Goal: Check status: Check status

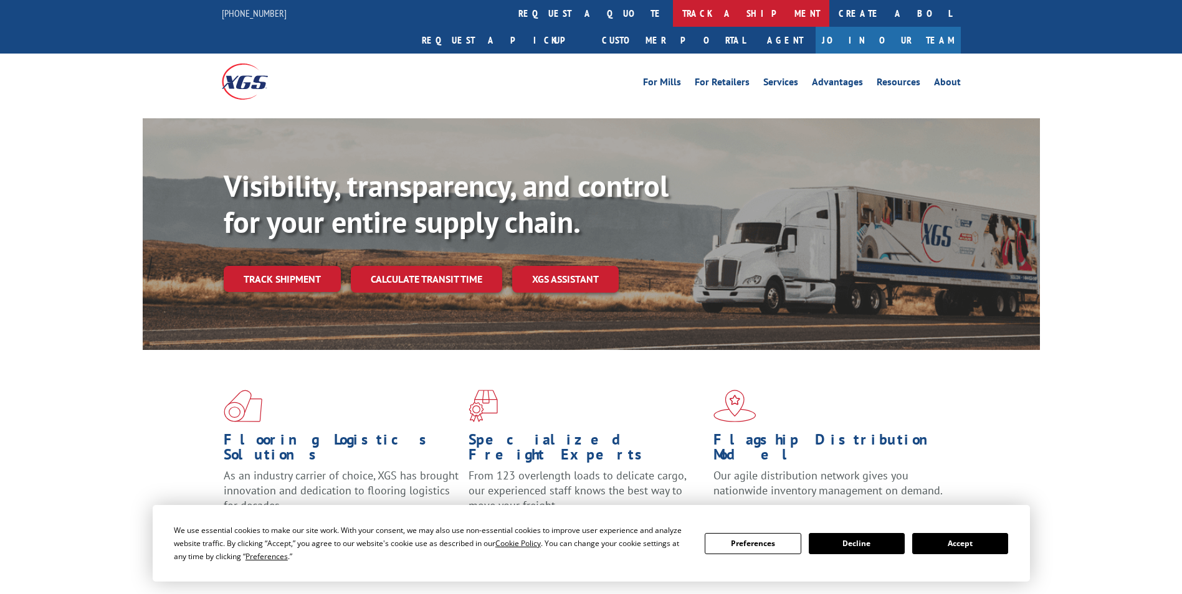
click at [673, 13] on link "track a shipment" at bounding box center [751, 13] width 156 height 27
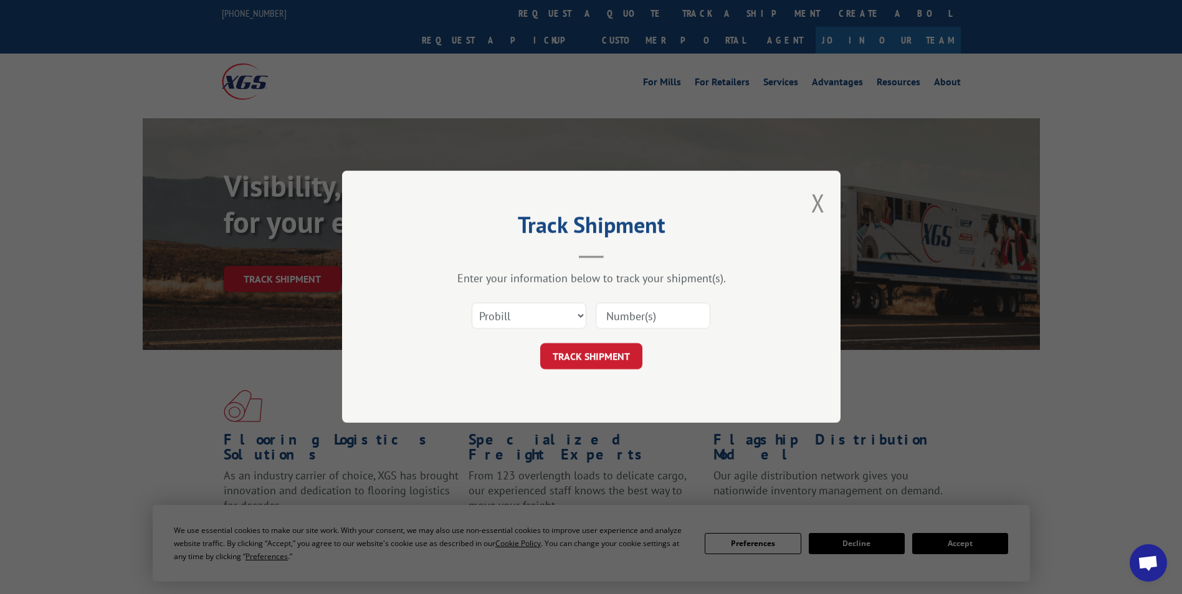
paste input "35896614"
type input "35896614"
click at [589, 346] on button "TRACK SHIPMENT" at bounding box center [591, 357] width 102 height 26
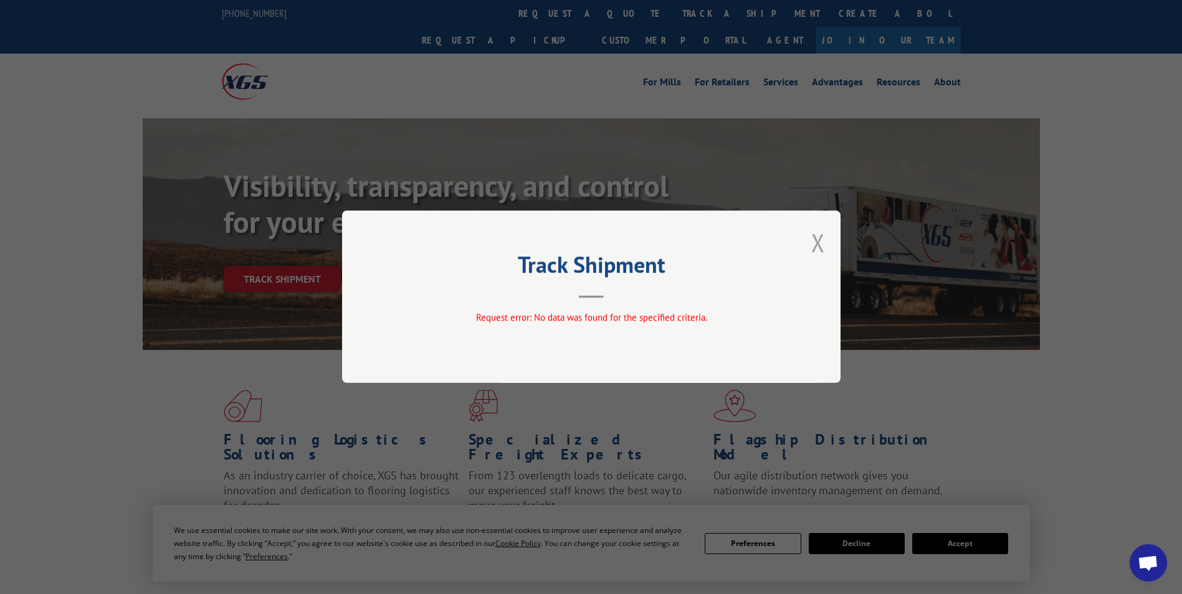
click at [819, 249] on button "Close modal" at bounding box center [818, 242] width 14 height 33
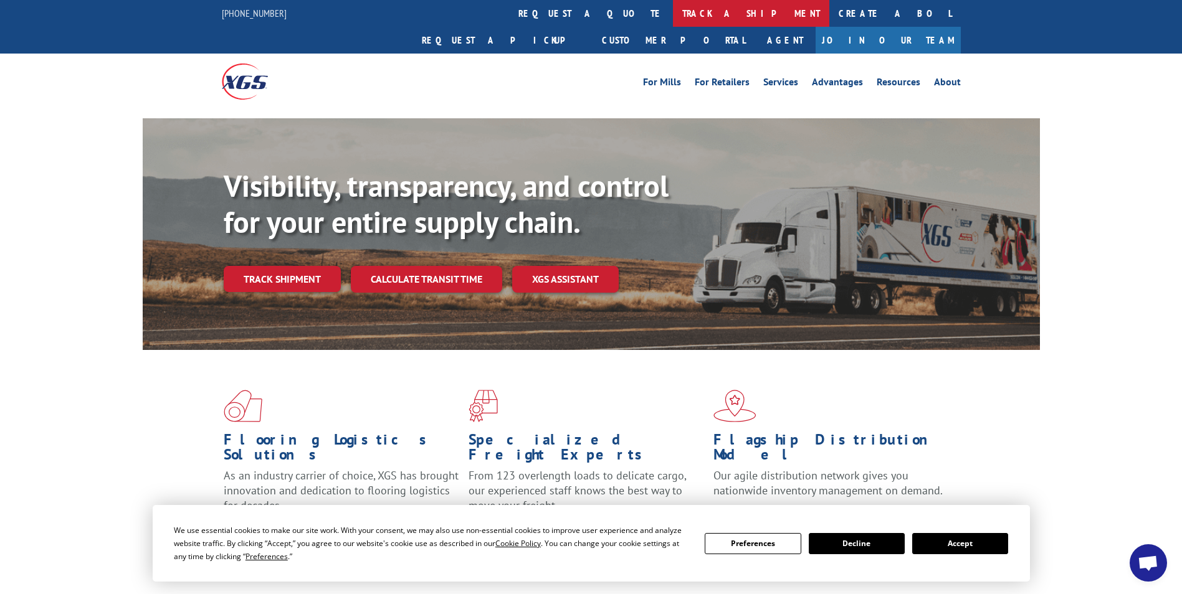
click at [673, 24] on link "track a shipment" at bounding box center [751, 13] width 156 height 27
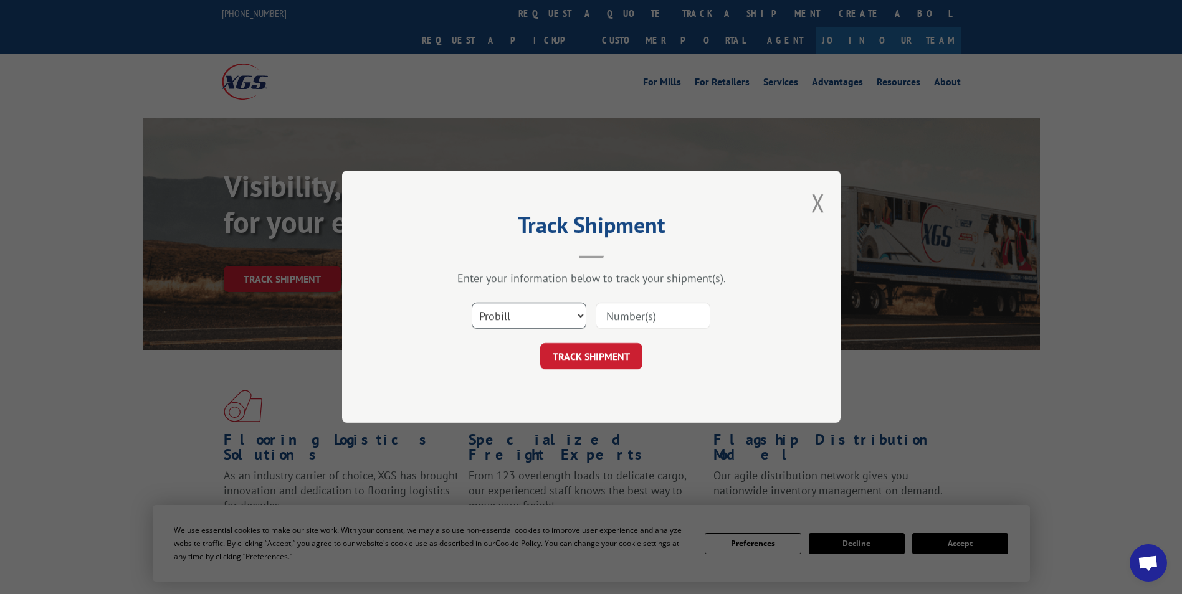
click at [553, 321] on select "Select category... Probill BOL PO" at bounding box center [529, 316] width 115 height 26
select select "bol"
click at [472, 303] on select "Select category... Probill BOL PO" at bounding box center [529, 316] width 115 height 26
paste input "35896614"
type input "35896614"
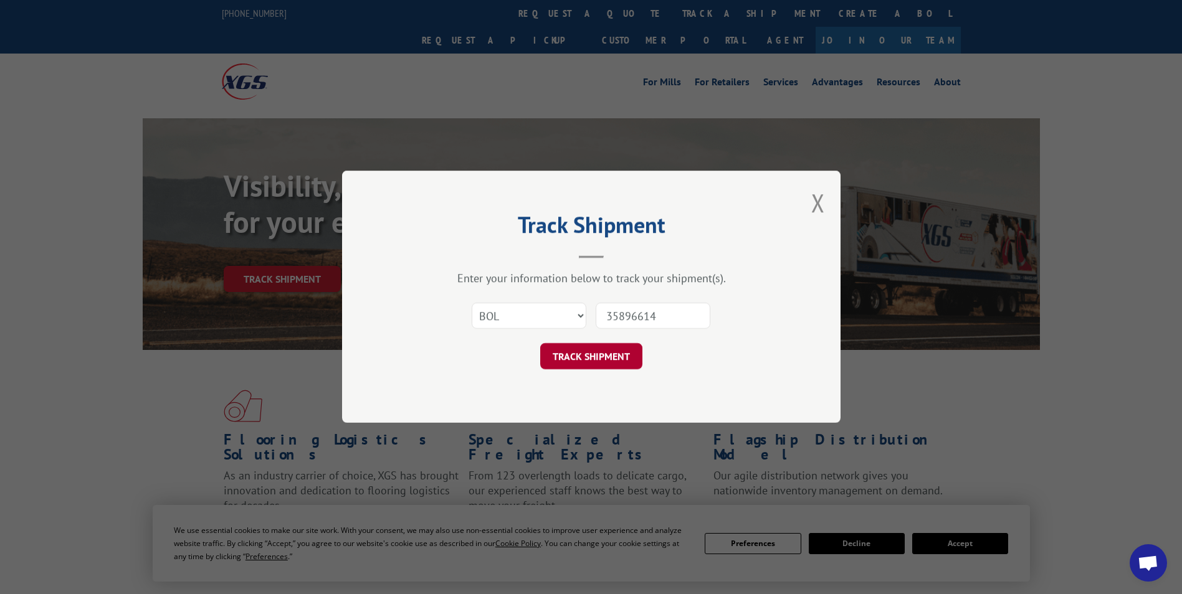
click at [603, 356] on button "TRACK SHIPMENT" at bounding box center [591, 357] width 102 height 26
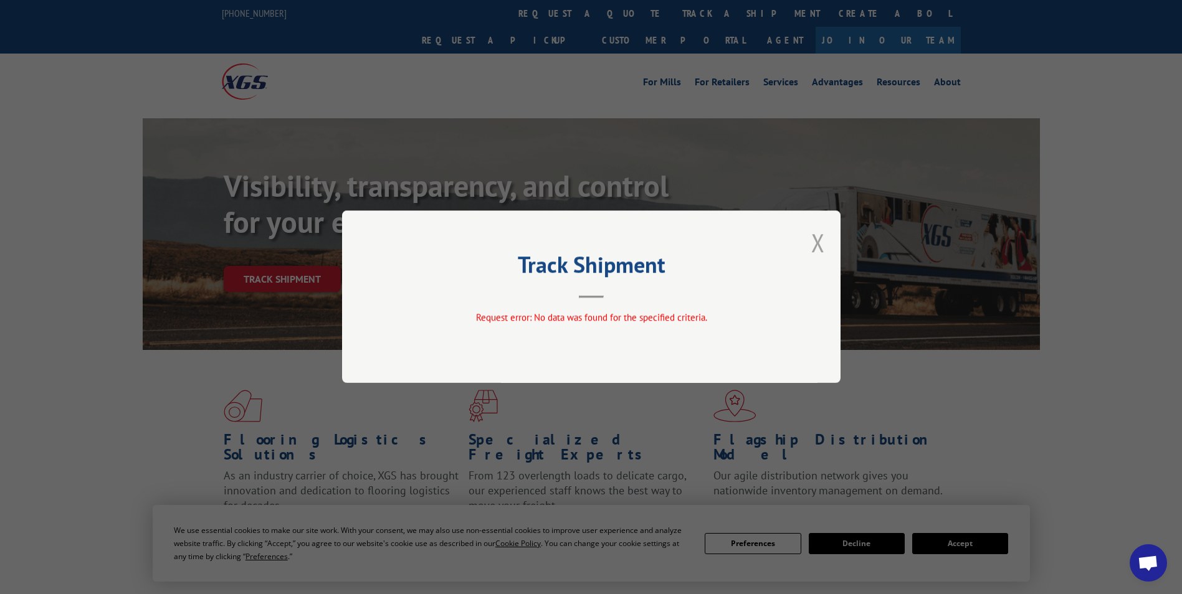
click at [814, 239] on button "Close modal" at bounding box center [818, 242] width 14 height 33
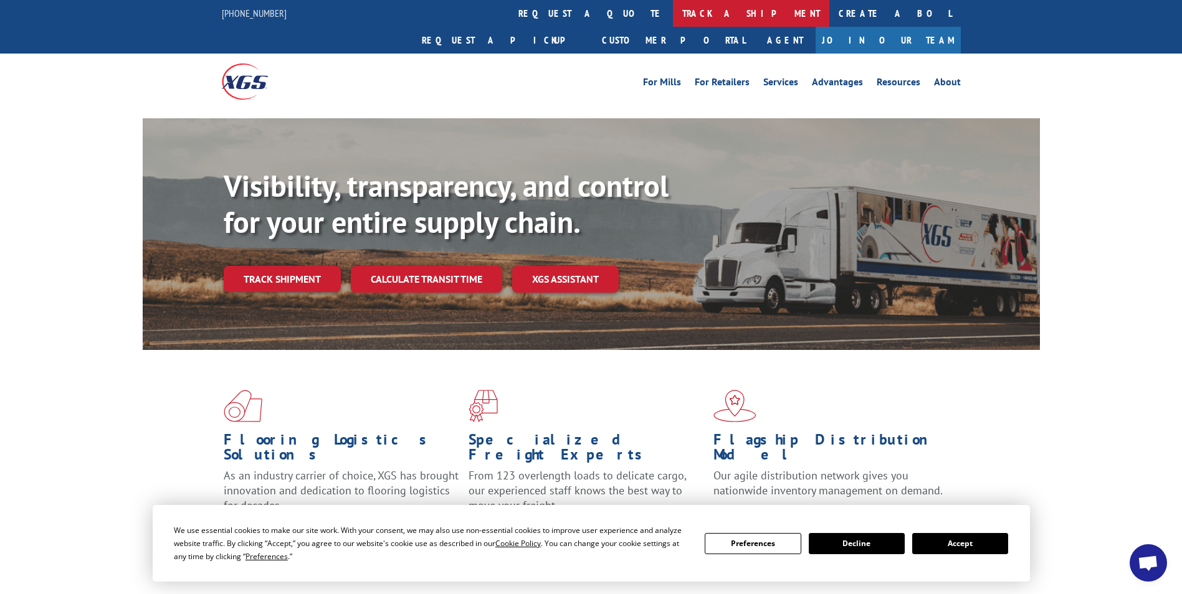
click at [673, 11] on link "track a shipment" at bounding box center [751, 13] width 156 height 27
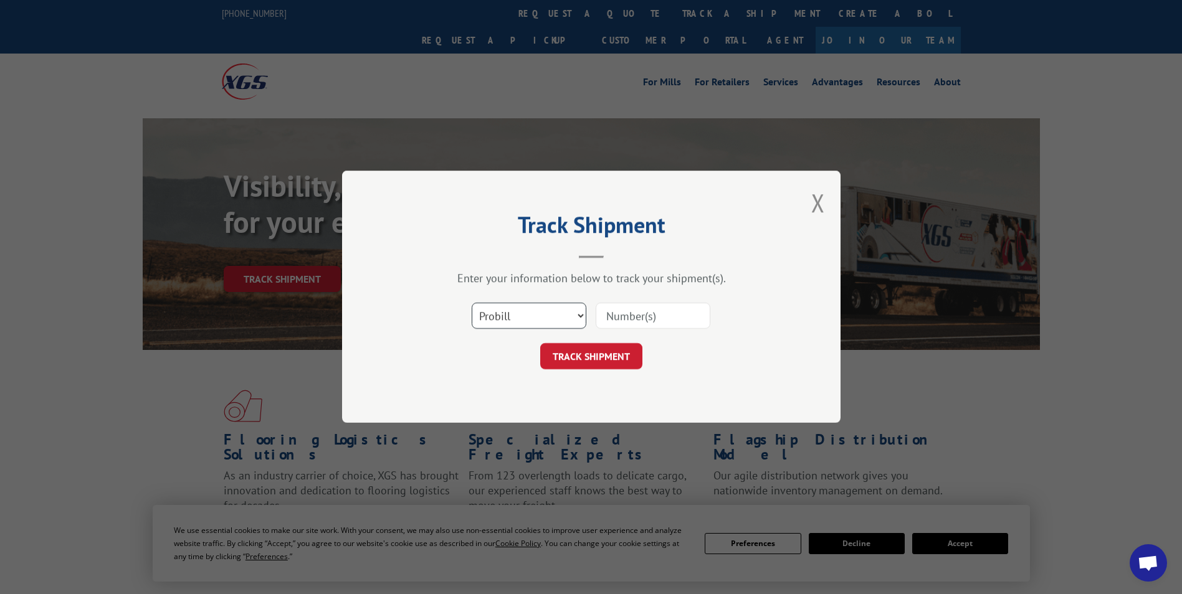
click at [540, 313] on select "Select category... Probill BOL PO" at bounding box center [529, 316] width 115 height 26
select select "po"
click at [472, 303] on select "Select category... Probill BOL PO" at bounding box center [529, 316] width 115 height 26
click at [657, 309] on input at bounding box center [653, 316] width 115 height 26
paste input "35896614"
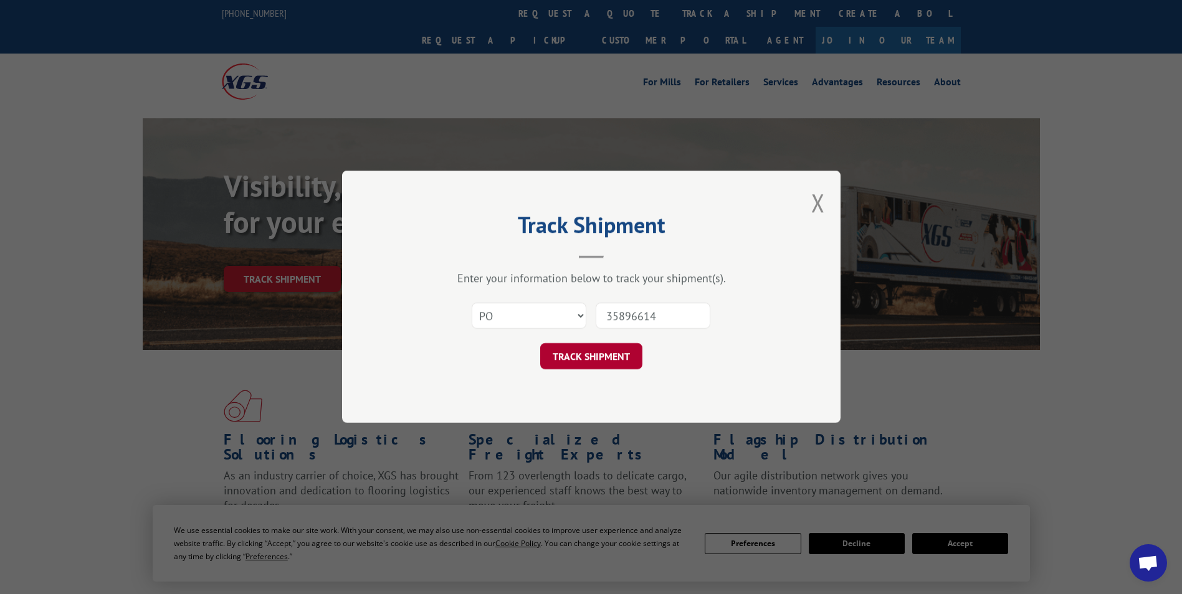
type input "35896614"
click at [596, 360] on button "TRACK SHIPMENT" at bounding box center [591, 357] width 102 height 26
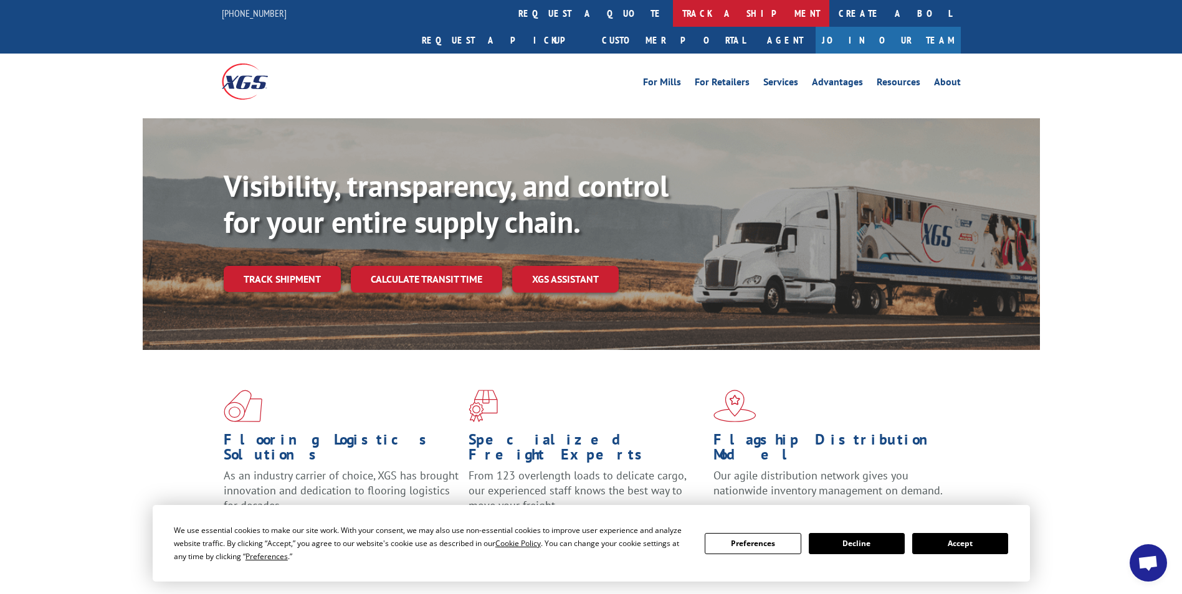
click at [673, 15] on link "track a shipment" at bounding box center [751, 13] width 156 height 27
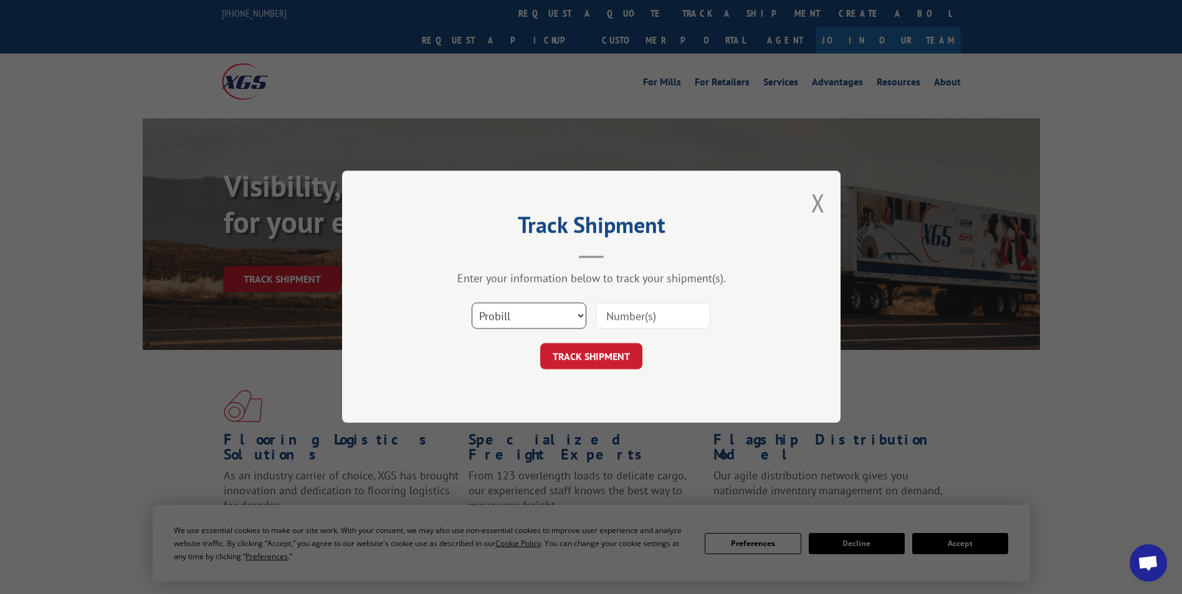
click at [568, 321] on select "Select category... Probill BOL PO" at bounding box center [529, 316] width 115 height 26
select select "po"
click at [472, 303] on select "Select category... Probill BOL PO" at bounding box center [529, 316] width 115 height 26
click at [648, 326] on input at bounding box center [653, 316] width 115 height 26
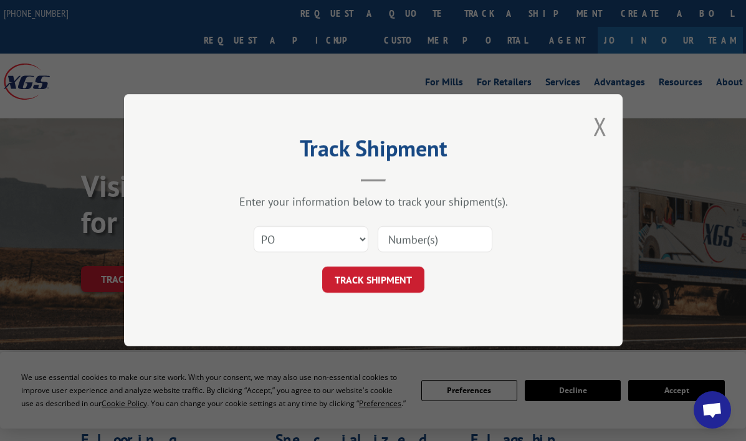
click at [423, 250] on input at bounding box center [435, 240] width 115 height 26
type input "684916"
click at [399, 277] on button "TRACK SHIPMENT" at bounding box center [373, 280] width 102 height 26
